Goal: Check status: Check status

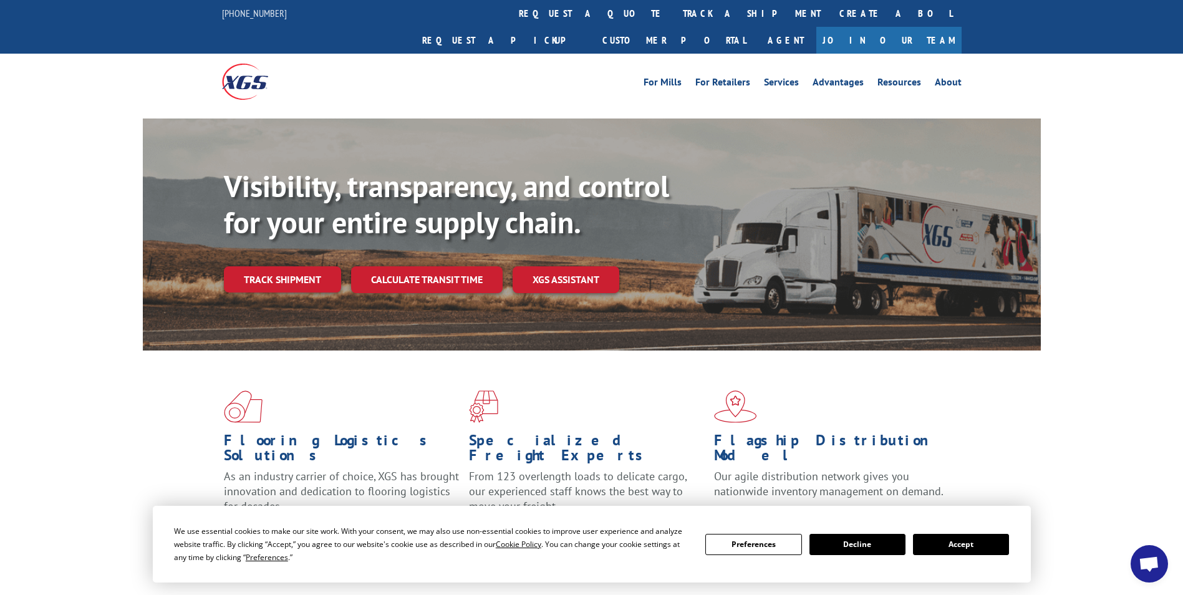
click at [988, 547] on button "Accept" at bounding box center [961, 544] width 96 height 21
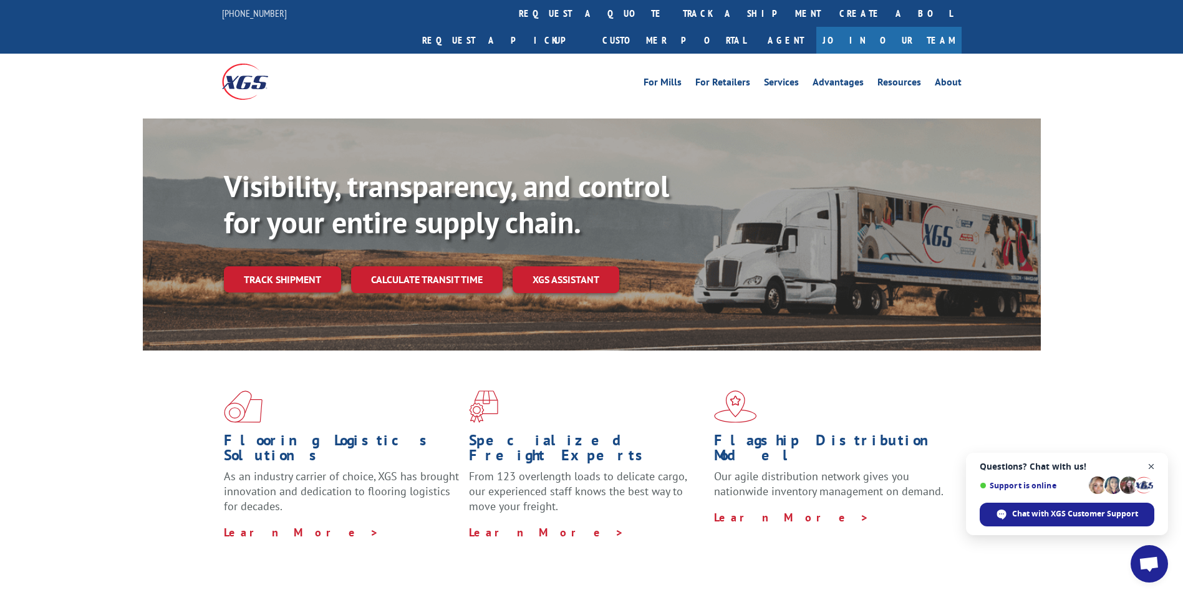
click at [1151, 470] on span "Close chat" at bounding box center [1152, 467] width 16 height 16
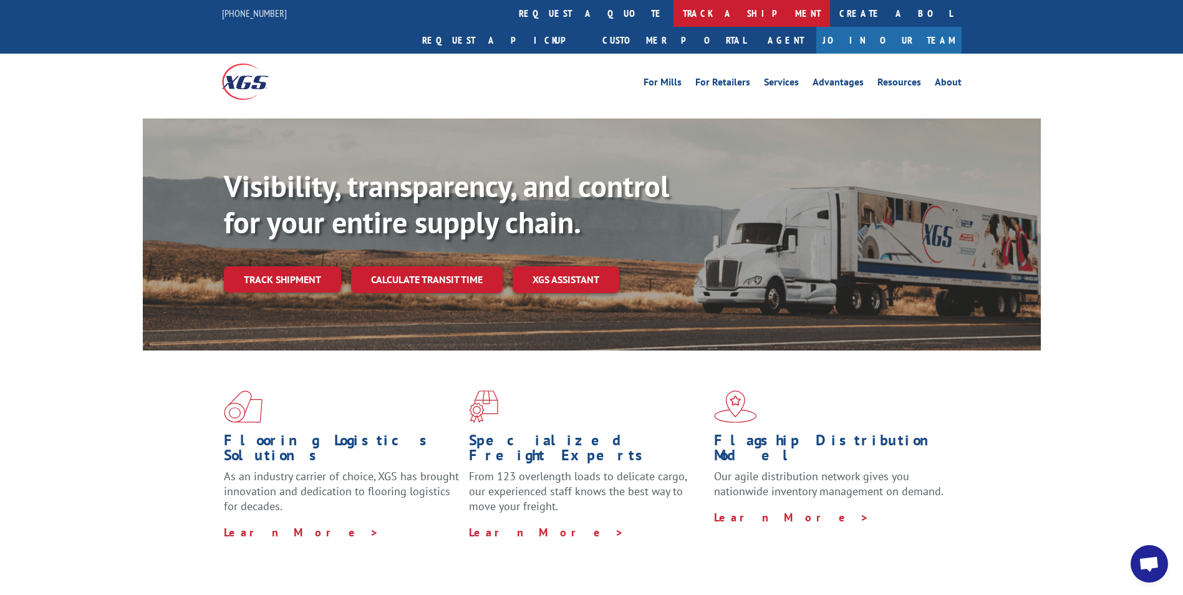
click at [674, 17] on link "track a shipment" at bounding box center [752, 13] width 157 height 27
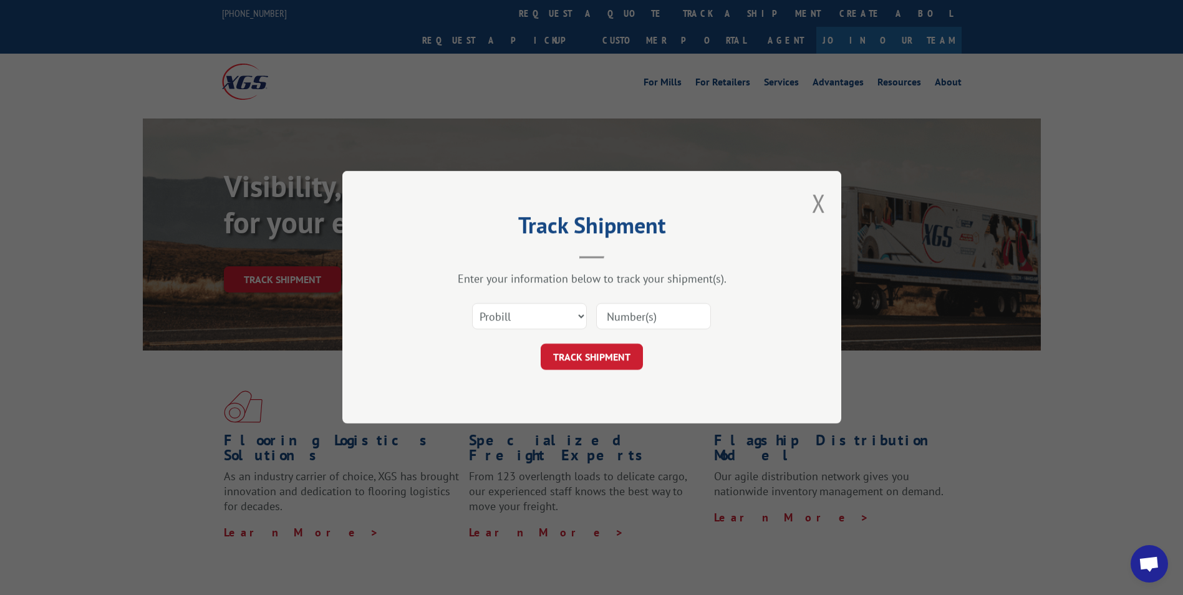
paste input "2850398"
type input "2850398"
click at [589, 352] on button "TRACK SHIPMENT" at bounding box center [592, 357] width 102 height 26
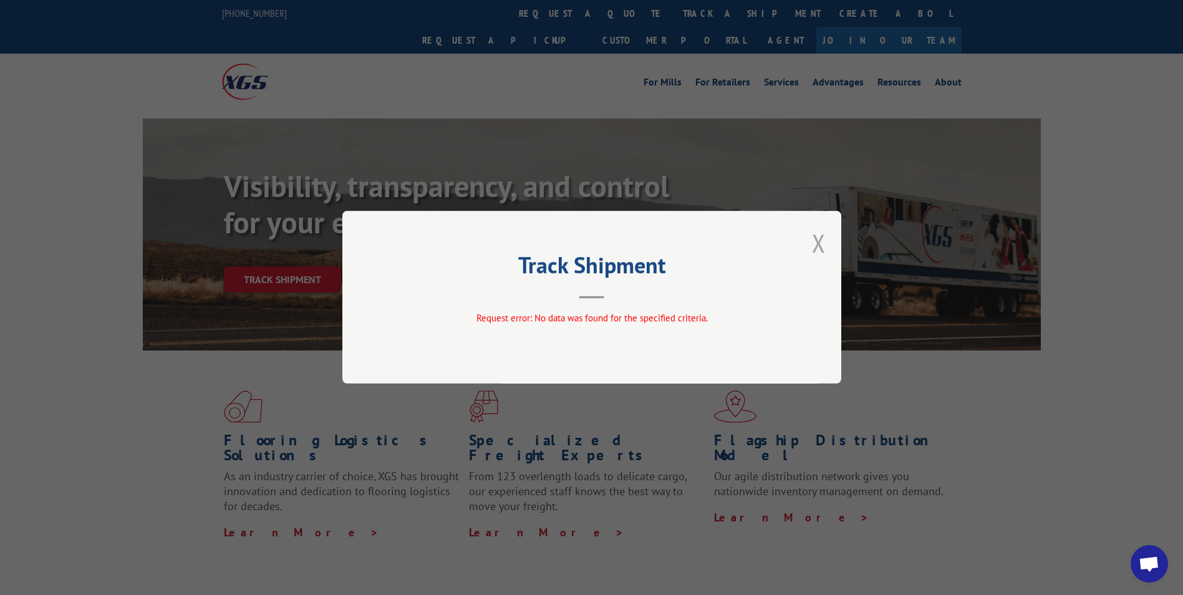
click at [821, 242] on button "Close modal" at bounding box center [819, 242] width 14 height 33
